Goal: Book appointment/travel/reservation

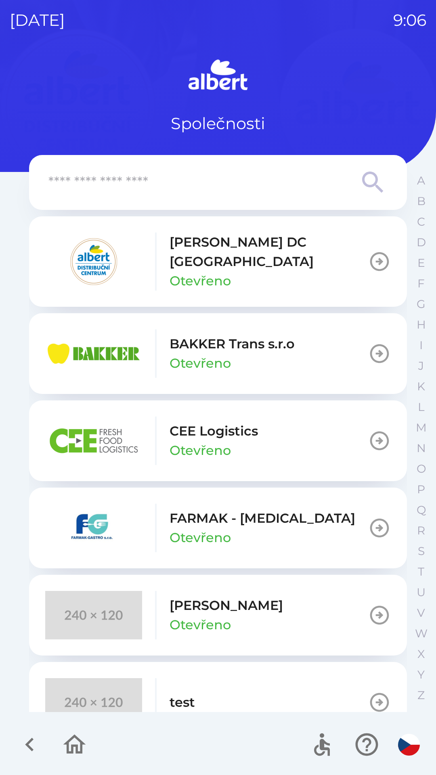
click at [203, 250] on p "[PERSON_NAME] DC [GEOGRAPHIC_DATA]" at bounding box center [268, 251] width 198 height 39
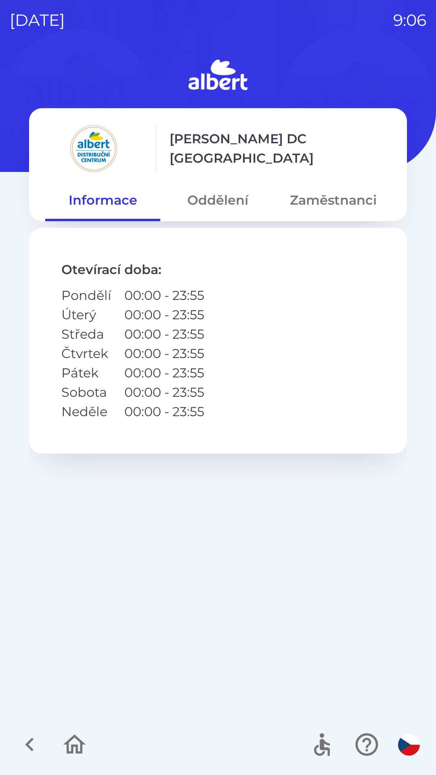
click at [203, 197] on button "Oddělení" at bounding box center [217, 200] width 115 height 29
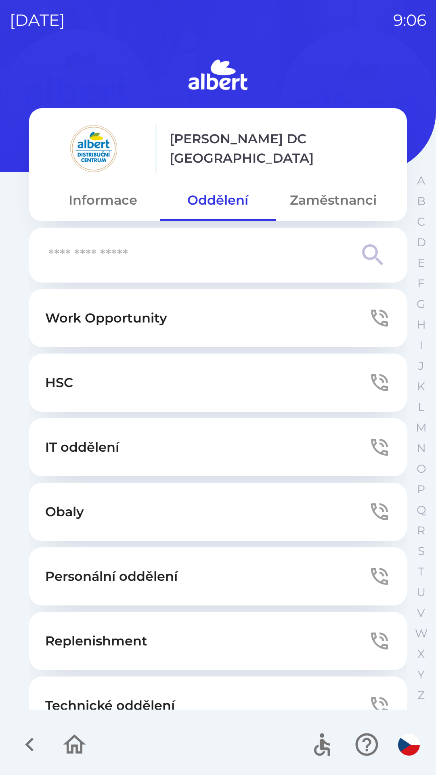
click at [79, 692] on button "Technické oddělení" at bounding box center [218, 705] width 378 height 58
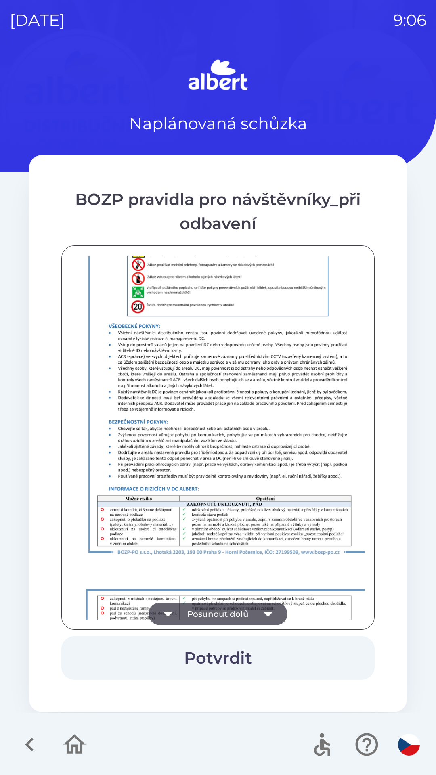
scroll to position [566, 0]
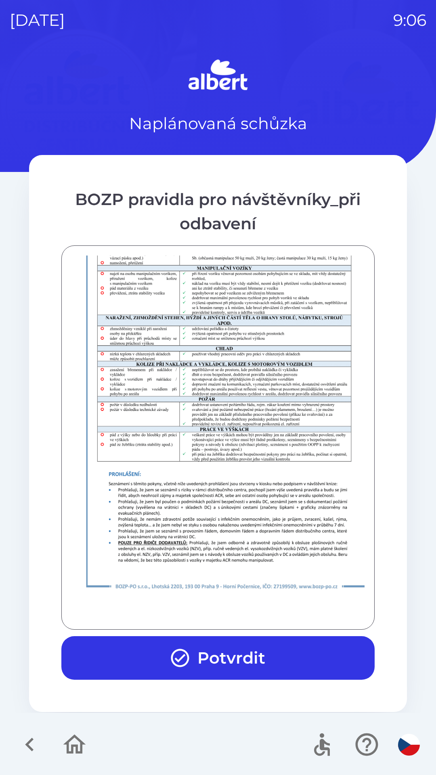
click at [260, 650] on button "Potvrdit" at bounding box center [217, 658] width 313 height 44
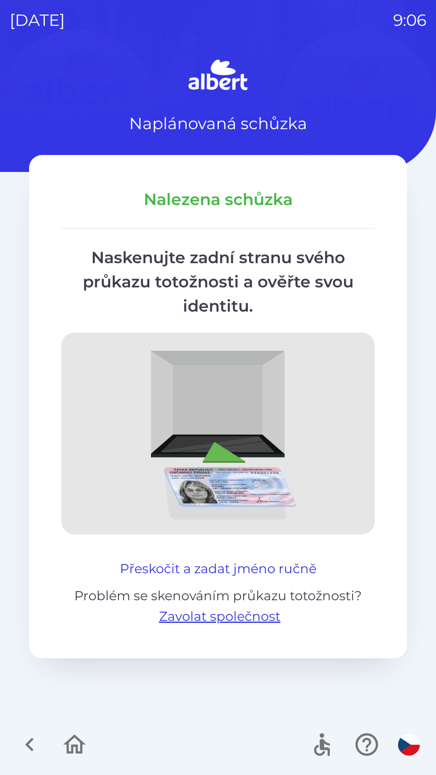
click at [212, 559] on button "Přeskočit a zadat jméno ručně" at bounding box center [218, 568] width 203 height 19
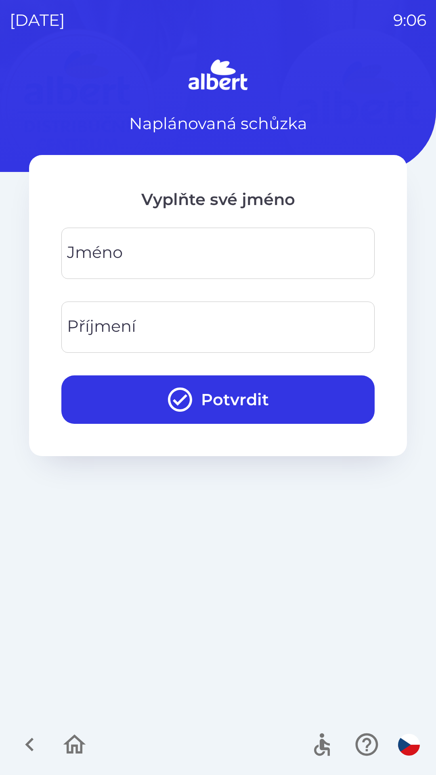
click at [170, 248] on input "Jméno" at bounding box center [218, 253] width 294 height 32
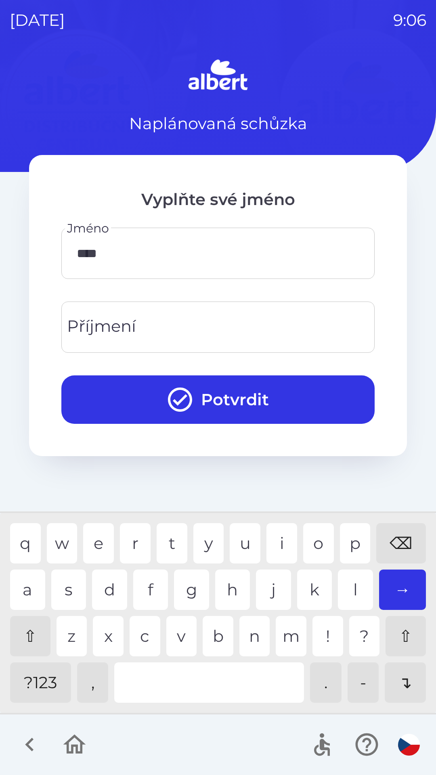
click at [313, 549] on div "o" at bounding box center [318, 543] width 31 height 40
click at [345, 575] on div "l" at bounding box center [355, 589] width 35 height 40
type input "*******"
click at [203, 323] on input "Příjmení" at bounding box center [218, 327] width 294 height 32
click at [345, 593] on div "l" at bounding box center [355, 589] width 35 height 40
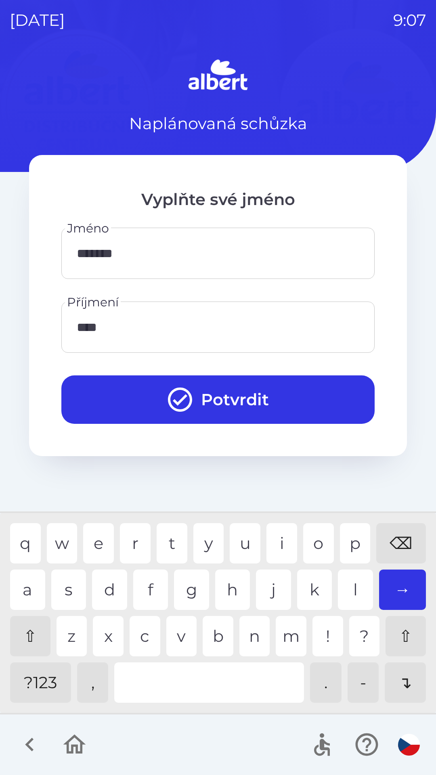
type input "*****"
click at [186, 641] on div "v" at bounding box center [181, 636] width 31 height 40
click at [218, 393] on button "Potvrdit" at bounding box center [217, 399] width 313 height 48
